Goal: Transaction & Acquisition: Obtain resource

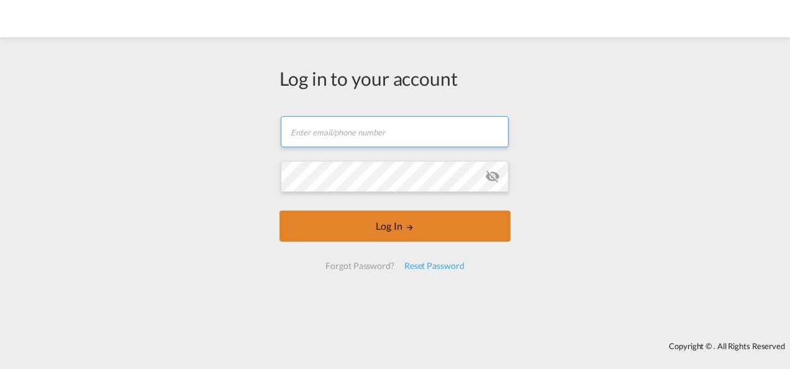
type input "[PERSON_NAME][EMAIL_ADDRESS][PERSON_NAME][DOMAIN_NAME]"
click at [401, 212] on button "Log In" at bounding box center [394, 225] width 231 height 31
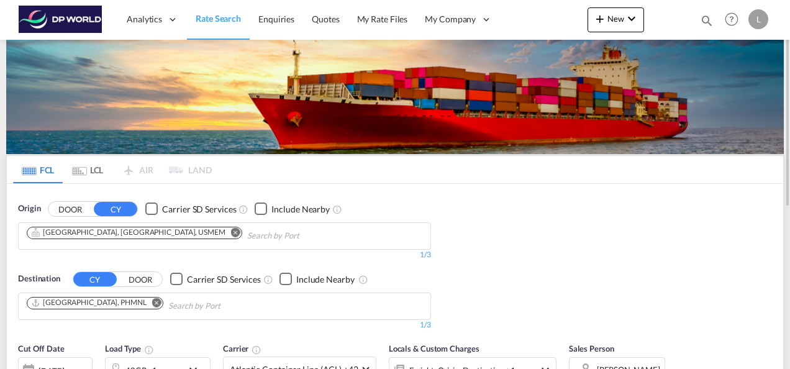
click at [231, 231] on md-icon "Remove" at bounding box center [235, 231] width 9 height 9
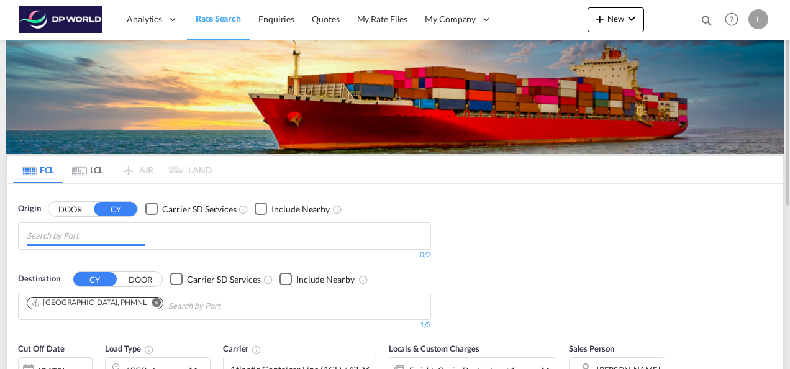
click at [100, 235] on input "Chips input." at bounding box center [86, 236] width 118 height 20
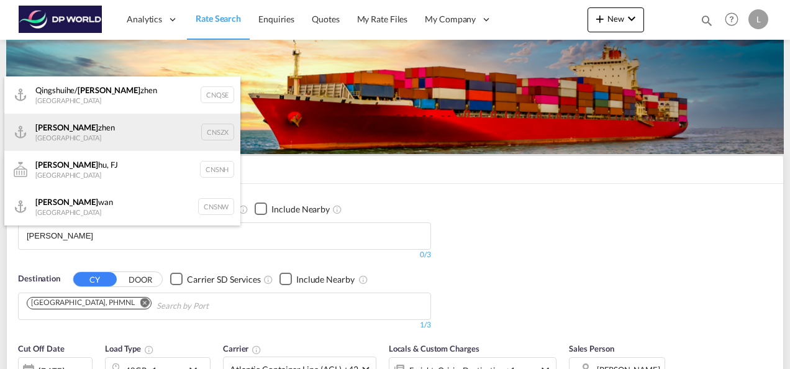
type input "[PERSON_NAME]"
click at [61, 135] on div "[PERSON_NAME] [GEOGRAPHIC_DATA] CNSZX" at bounding box center [122, 132] width 236 height 37
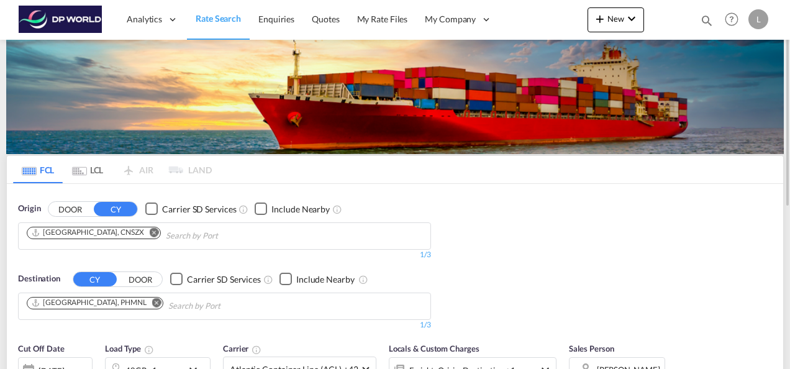
click at [152, 301] on md-icon "Remove" at bounding box center [156, 301] width 9 height 9
click at [93, 299] on input "Chips input." at bounding box center [86, 306] width 118 height 20
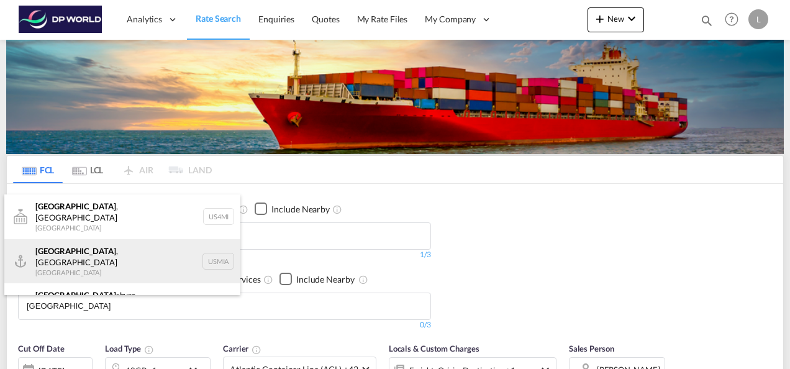
type input "[GEOGRAPHIC_DATA]"
click at [78, 256] on div "[GEOGRAPHIC_DATA] , [GEOGRAPHIC_DATA] [GEOGRAPHIC_DATA] USMIA" at bounding box center [122, 261] width 236 height 45
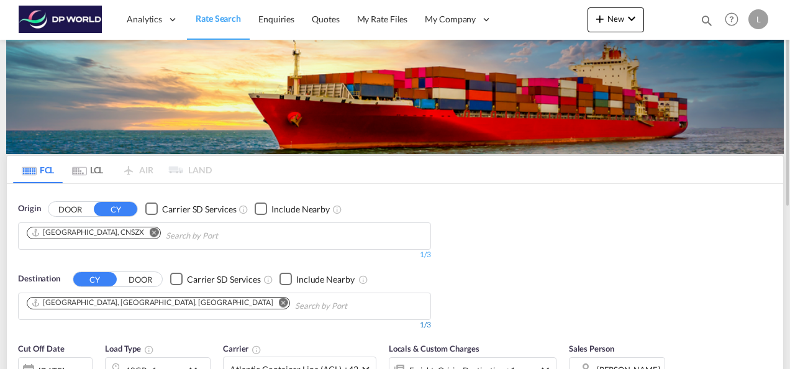
scroll to position [124, 0]
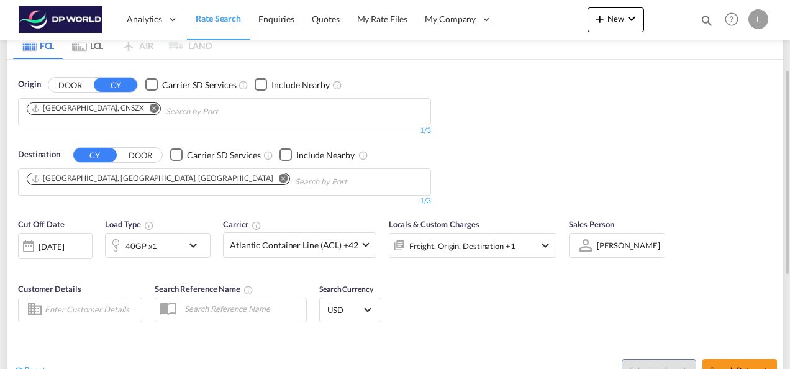
click at [159, 246] on div "40GP x1" at bounding box center [144, 245] width 77 height 25
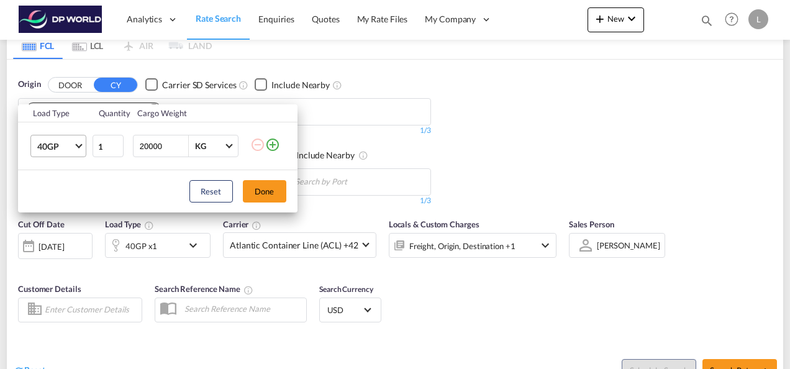
click at [78, 146] on span "Choose: \a40GP" at bounding box center [78, 145] width 7 height 7
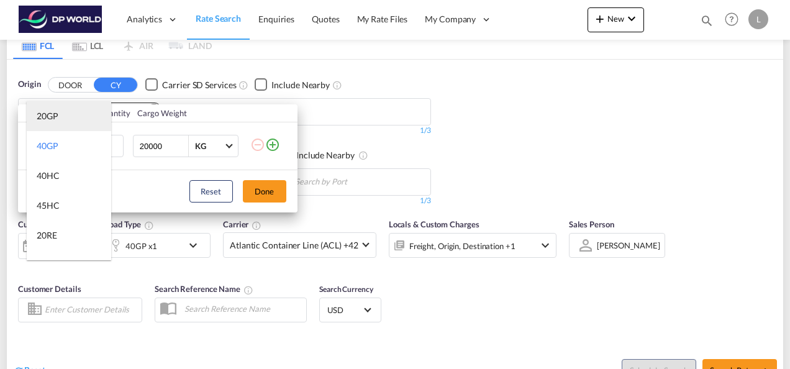
click at [51, 117] on div "20GP" at bounding box center [48, 116] width 22 height 12
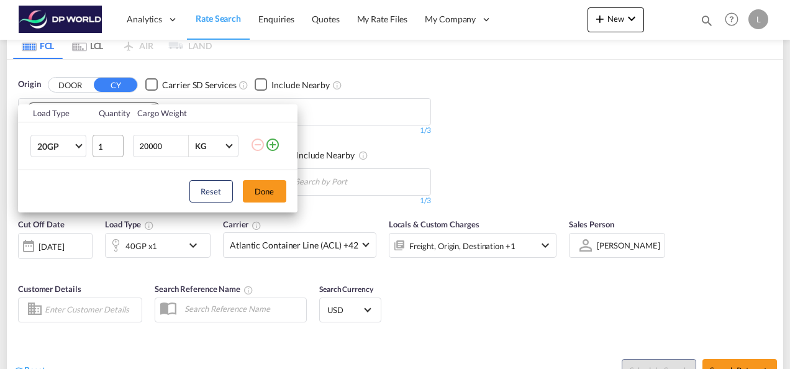
drag, startPoint x: 169, startPoint y: 151, endPoint x: 93, endPoint y: 137, distance: 77.7
click at [93, 137] on tr "20GP 1 20000 KG KG" at bounding box center [157, 146] width 279 height 48
type input "26000"
click at [264, 190] on button "Done" at bounding box center [264, 191] width 43 height 22
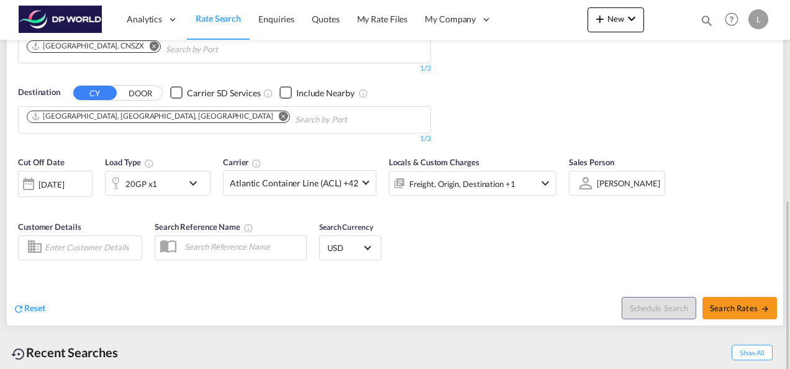
scroll to position [248, 0]
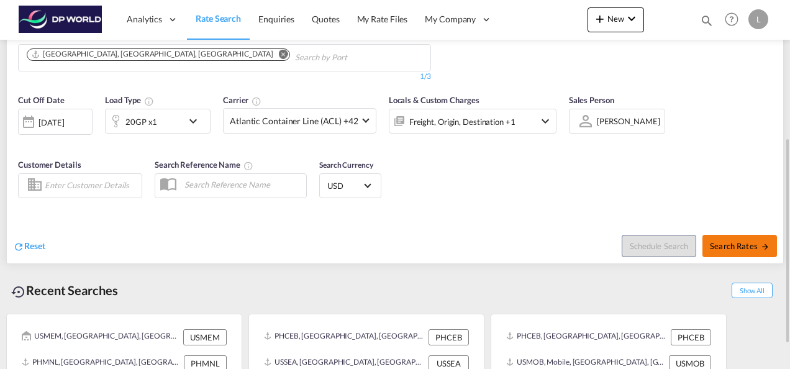
click at [737, 248] on span "Search Rates" at bounding box center [740, 246] width 60 height 10
type input "CNSZX to USMIA / [DATE]"
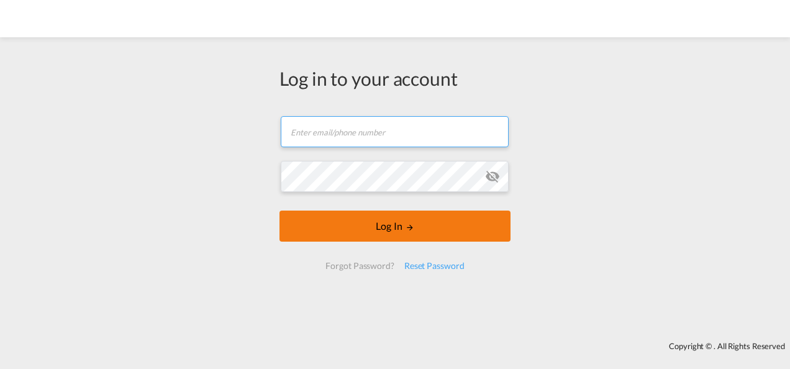
type input "[PERSON_NAME][EMAIL_ADDRESS][PERSON_NAME][DOMAIN_NAME]"
click at [387, 228] on button "Log In" at bounding box center [394, 225] width 231 height 31
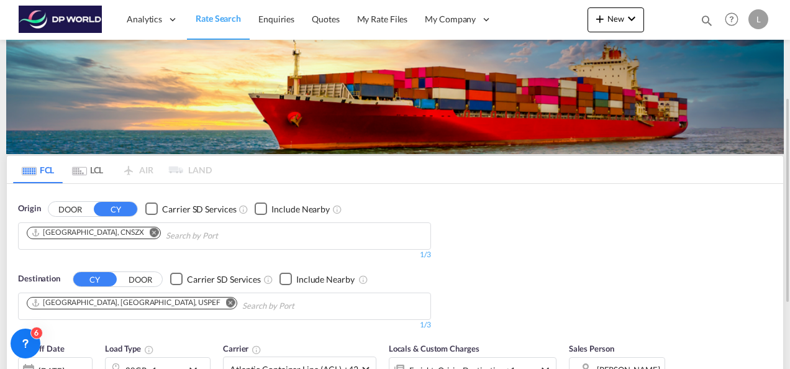
scroll to position [62, 0]
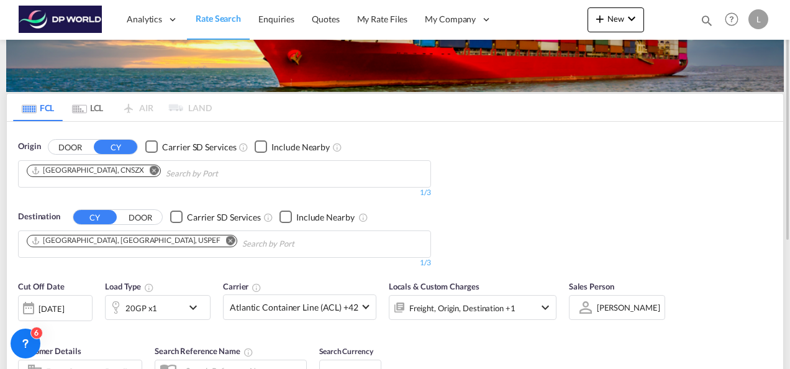
click at [226, 236] on md-icon "Remove" at bounding box center [230, 239] width 9 height 9
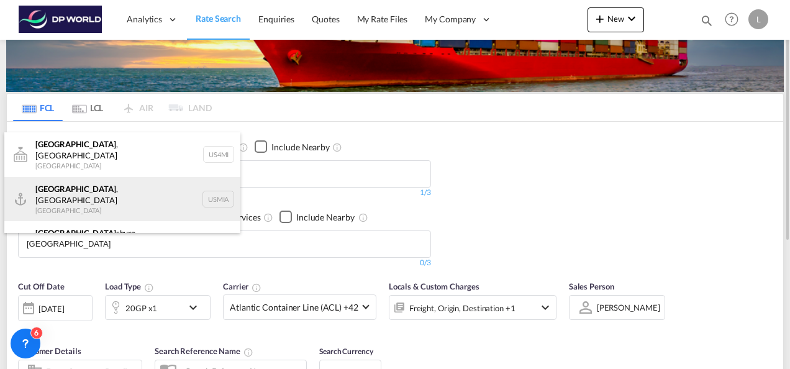
type input "miami"
click at [71, 181] on div "[GEOGRAPHIC_DATA] , [GEOGRAPHIC_DATA] [GEOGRAPHIC_DATA] USMIA" at bounding box center [122, 199] width 236 height 45
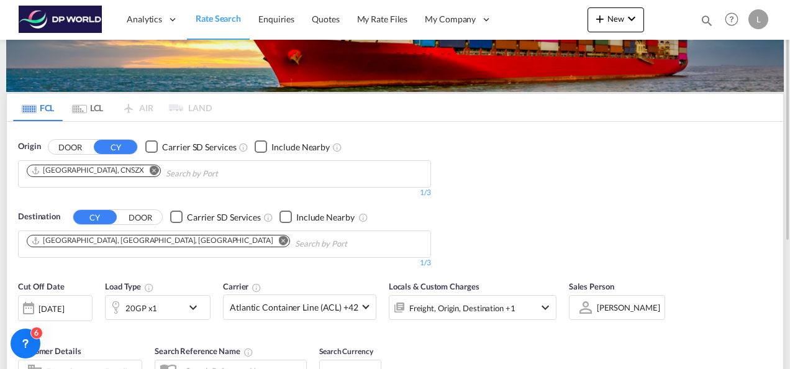
scroll to position [186, 0]
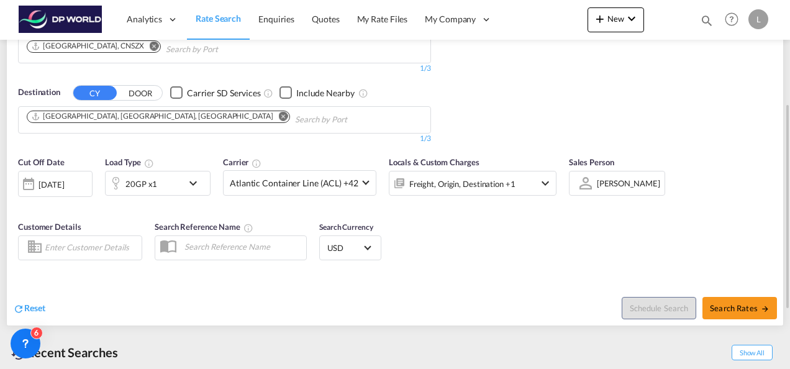
click at [590, 185] on div at bounding box center [586, 183] width 20 height 22
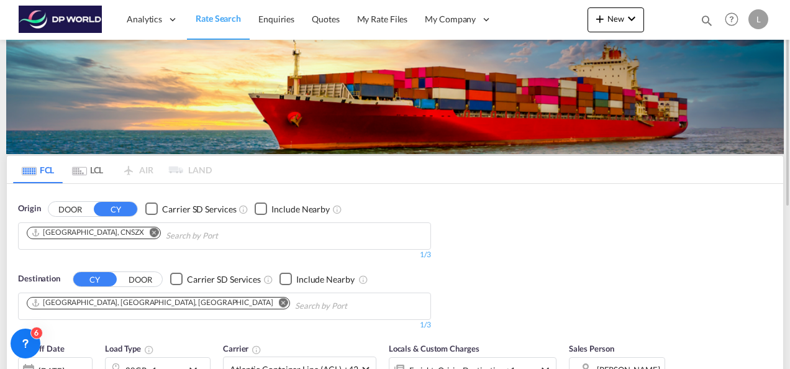
scroll to position [248, 0]
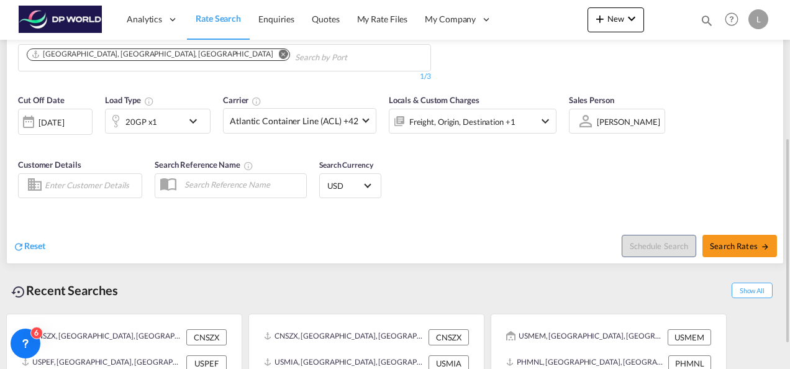
click at [597, 128] on md-select-value "[PERSON_NAME]" at bounding box center [628, 120] width 66 height 17
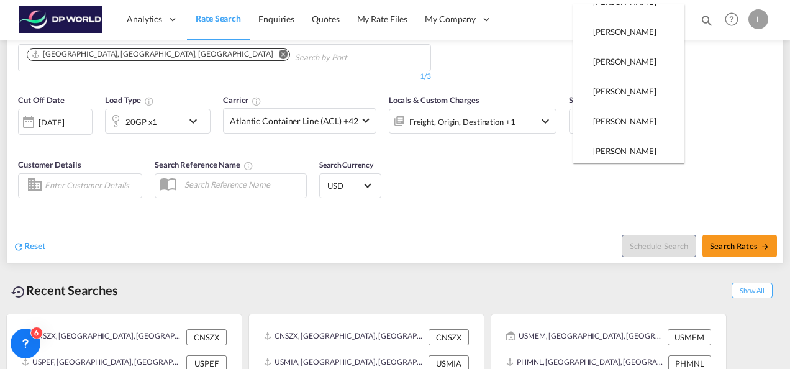
scroll to position [0, 0]
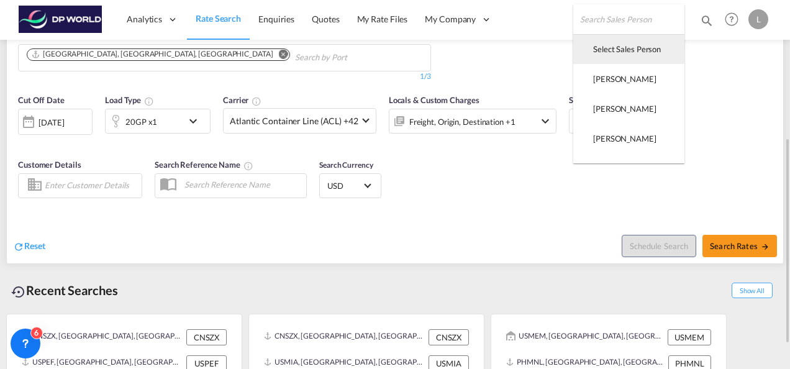
drag, startPoint x: 602, startPoint y: 53, endPoint x: 609, endPoint y: 104, distance: 51.5
click at [602, 53] on div "Select Sales Person" at bounding box center [627, 48] width 68 height 11
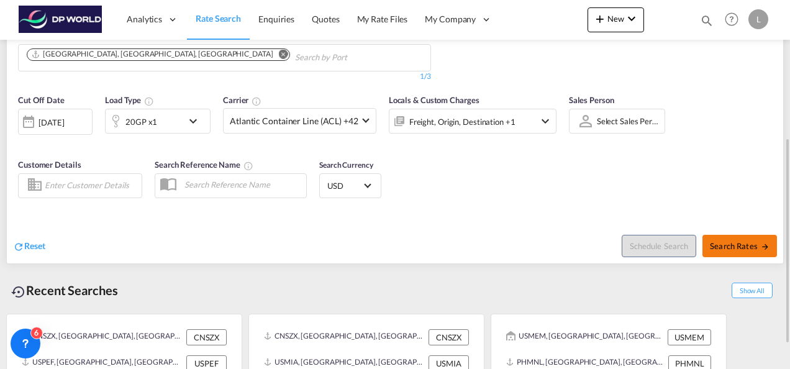
click at [728, 241] on span "Search Rates" at bounding box center [740, 246] width 60 height 10
type input "CNSZX to USMIA / [DATE]"
